Goal: Check status

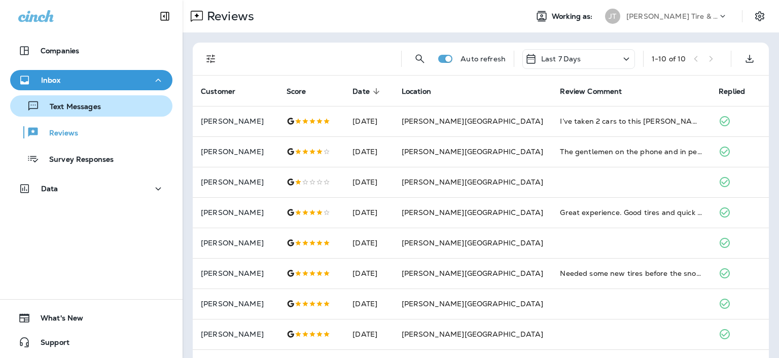
click at [99, 105] on p "Text Messages" at bounding box center [70, 107] width 61 height 10
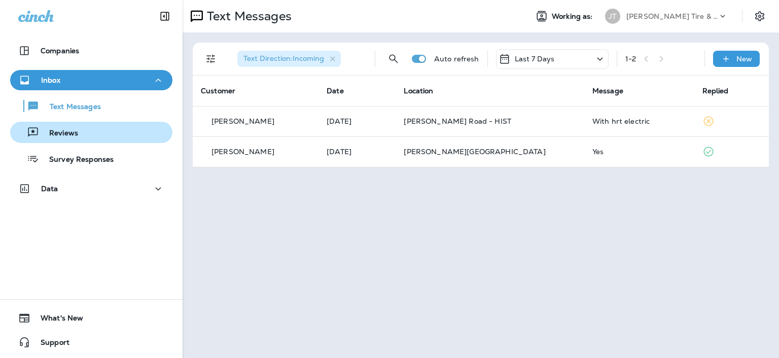
click at [63, 131] on p "Reviews" at bounding box center [58, 134] width 39 height 10
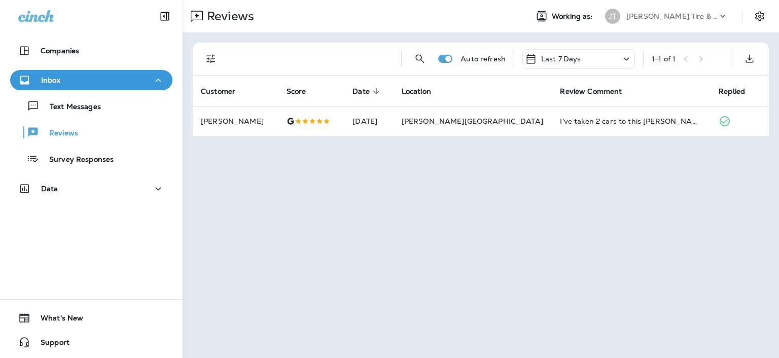
click at [629, 60] on icon at bounding box center [626, 59] width 12 height 13
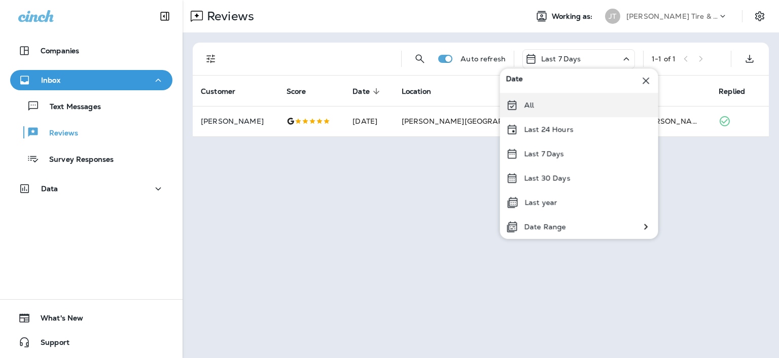
click at [528, 103] on p "All" at bounding box center [529, 105] width 10 height 8
